Goal: Information Seeking & Learning: Learn about a topic

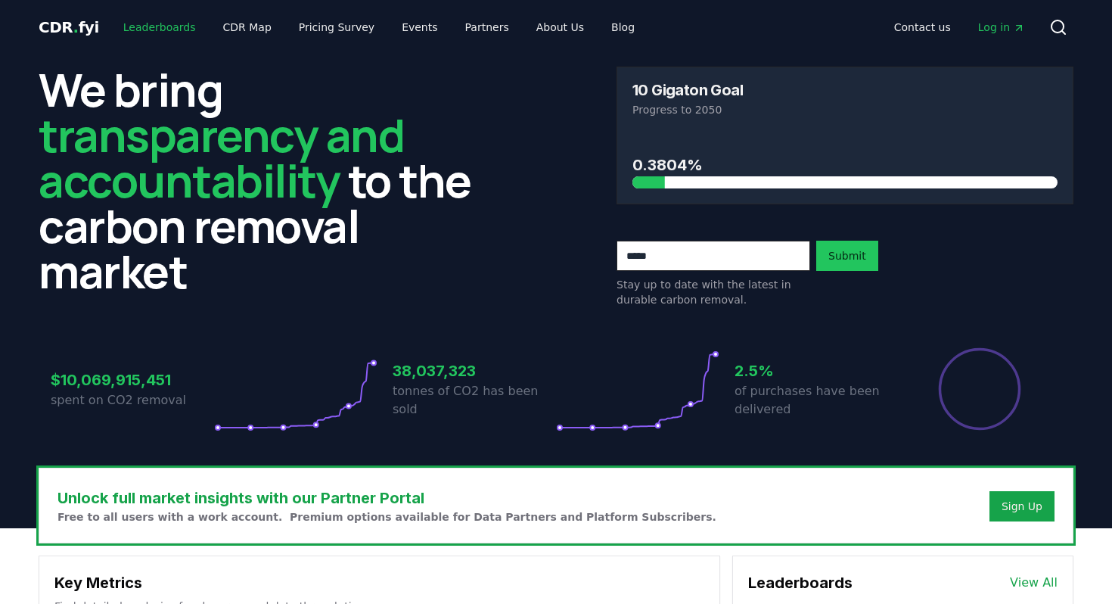
click at [151, 24] on link "Leaderboards" at bounding box center [159, 27] width 97 height 27
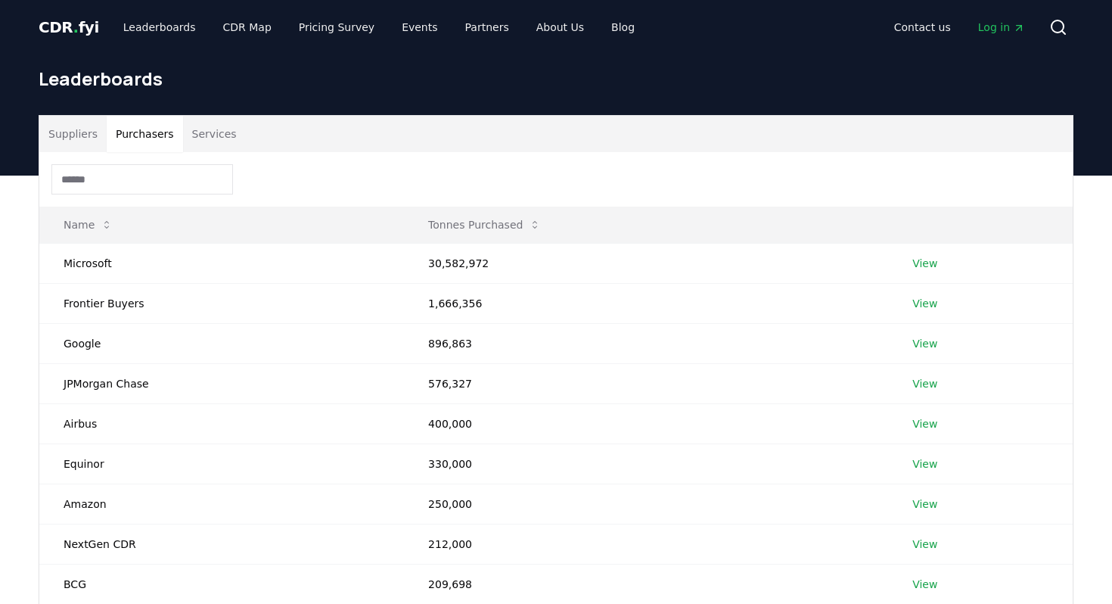
click at [140, 138] on button "Purchasers" at bounding box center [145, 134] width 76 height 36
click at [100, 186] on input at bounding box center [142, 179] width 182 height 30
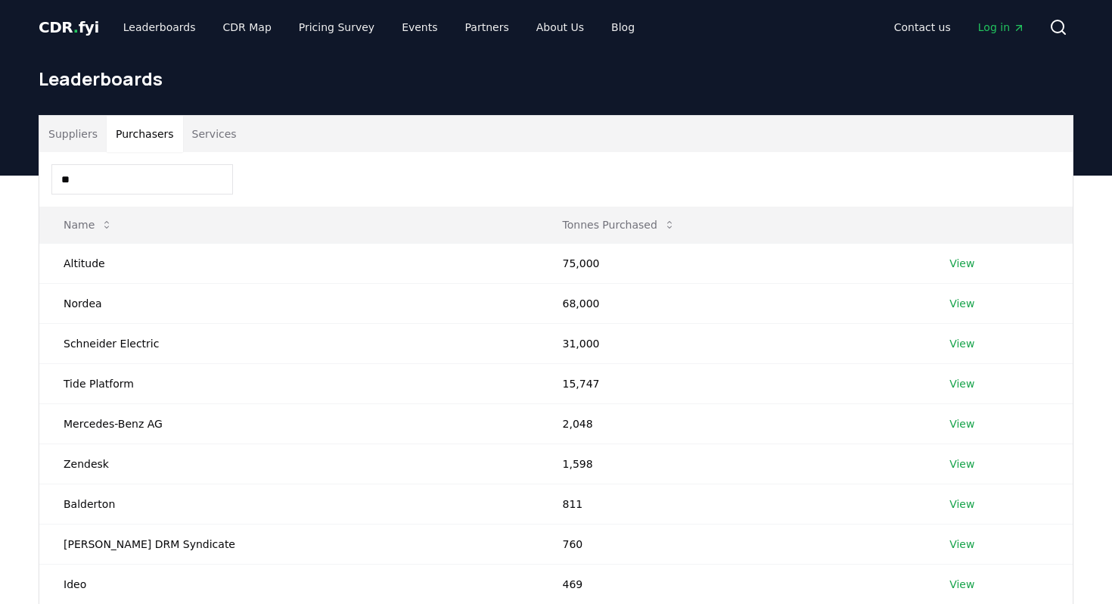
type input "*"
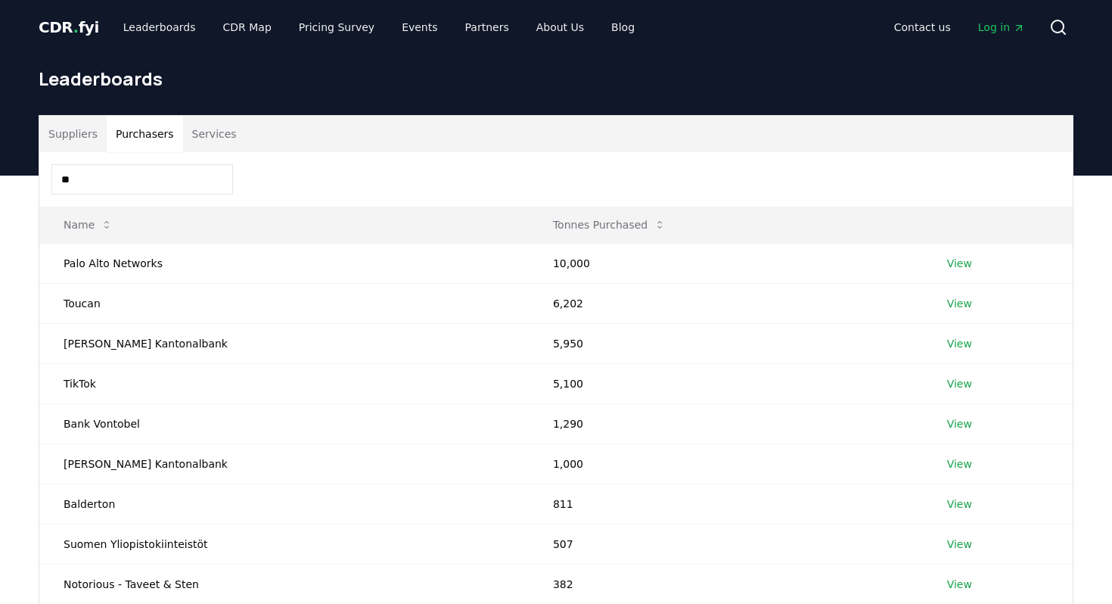
type input "*"
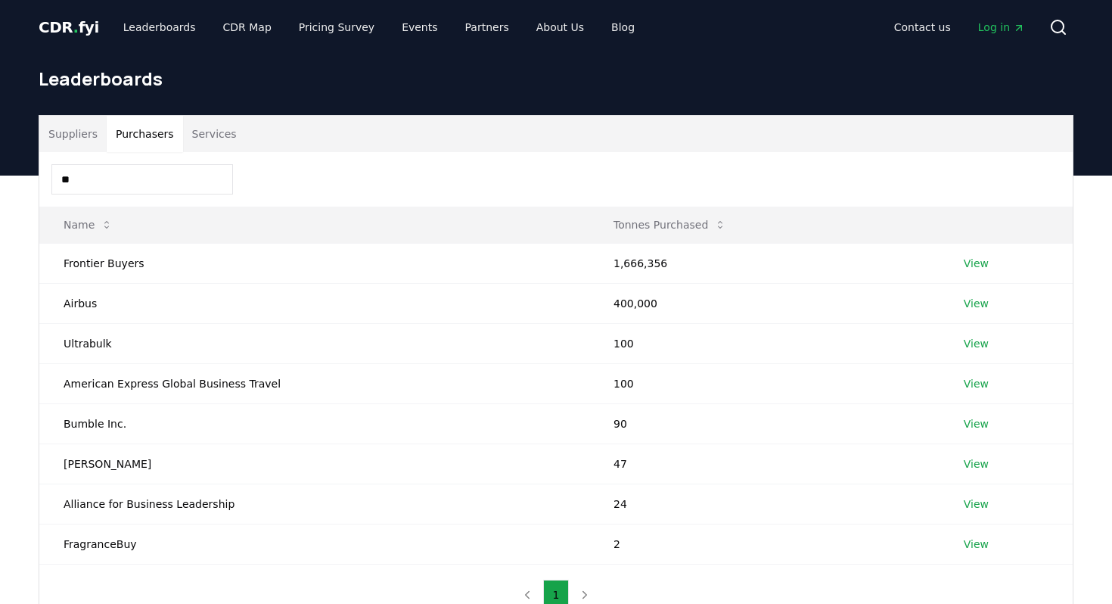
type input "*"
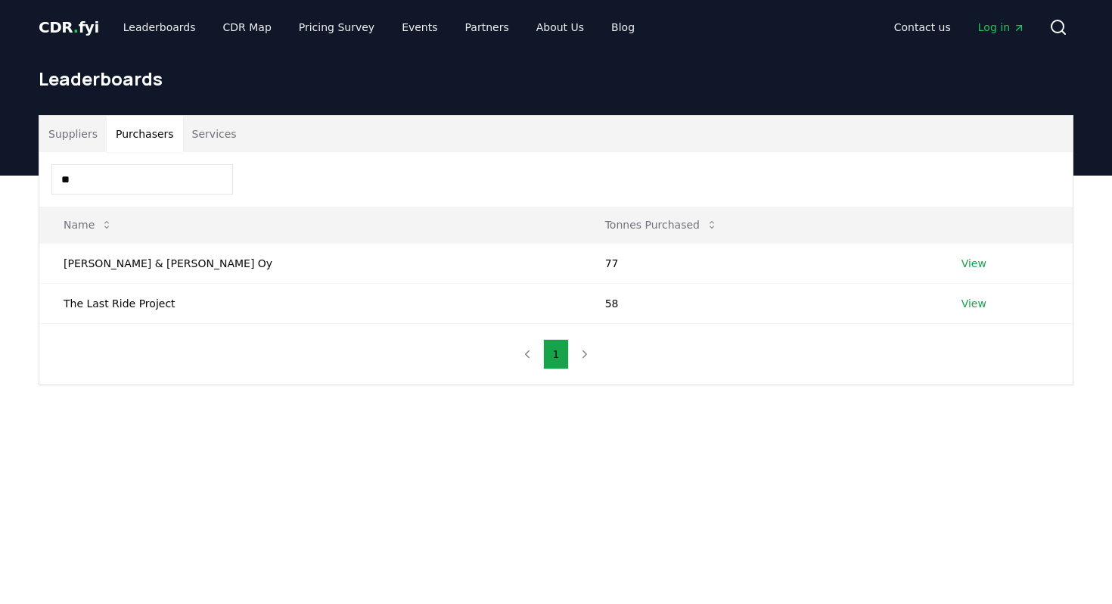
type input "*"
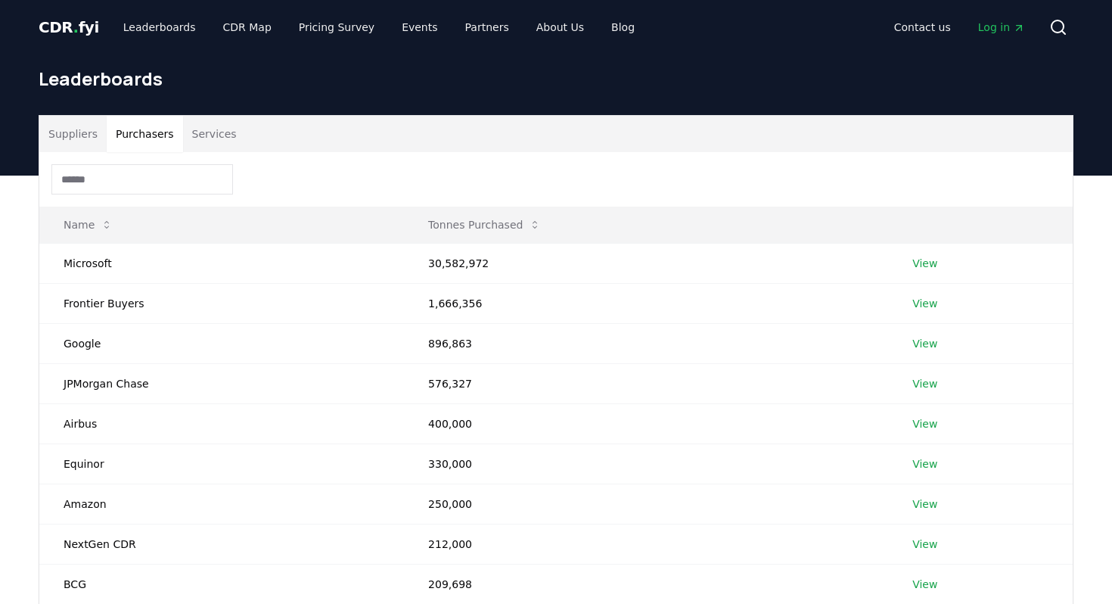
click at [123, 179] on input at bounding box center [142, 179] width 182 height 30
